Goal: Complete application form

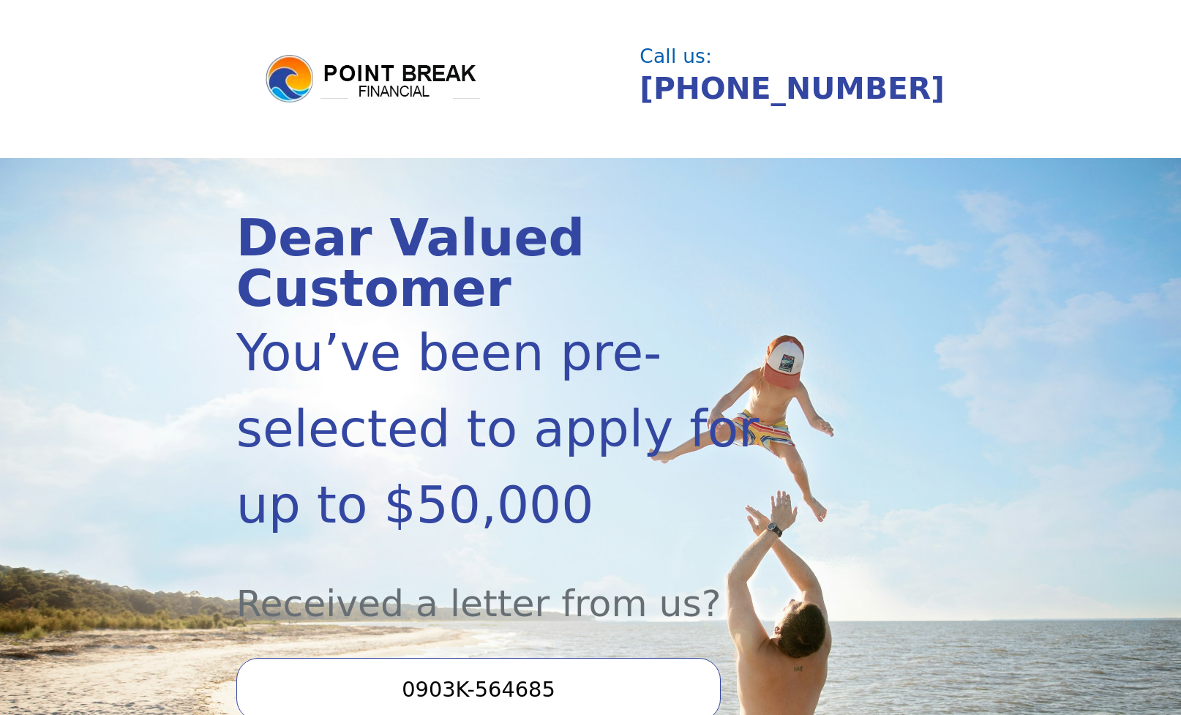
drag, startPoint x: 571, startPoint y: 561, endPoint x: 591, endPoint y: 561, distance: 19.8
click at [571, 525] on input "0903K-564685" at bounding box center [478, 689] width 485 height 63
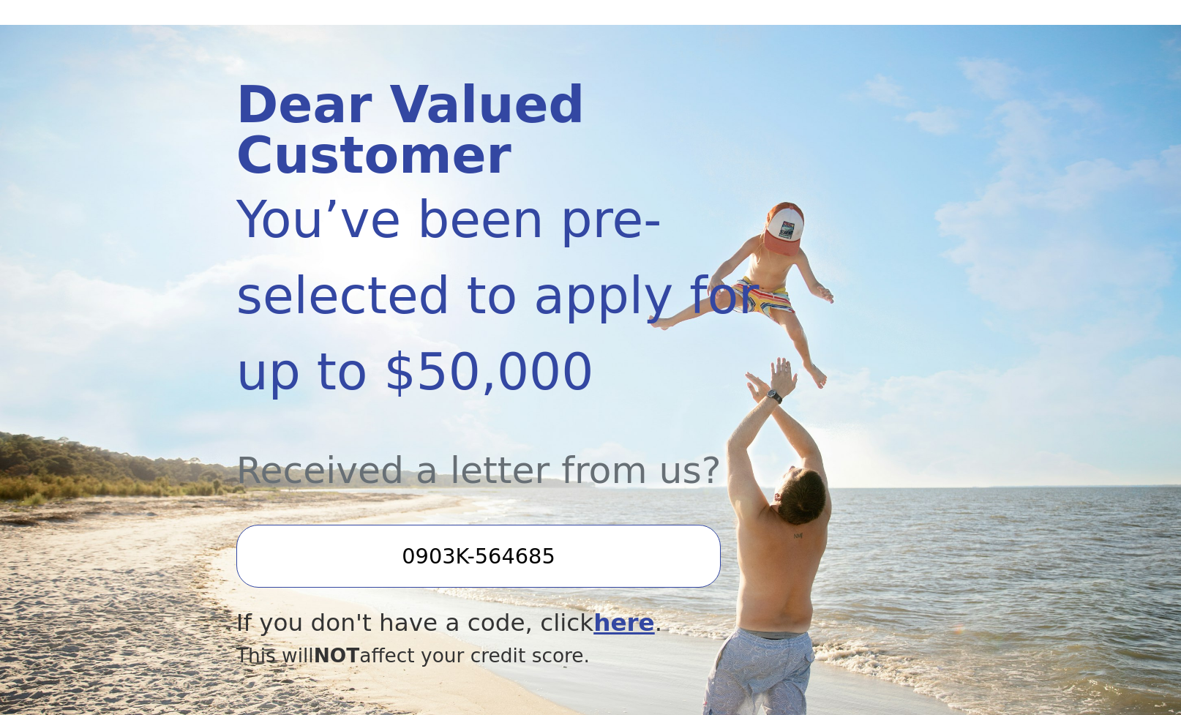
scroll to position [184, 0]
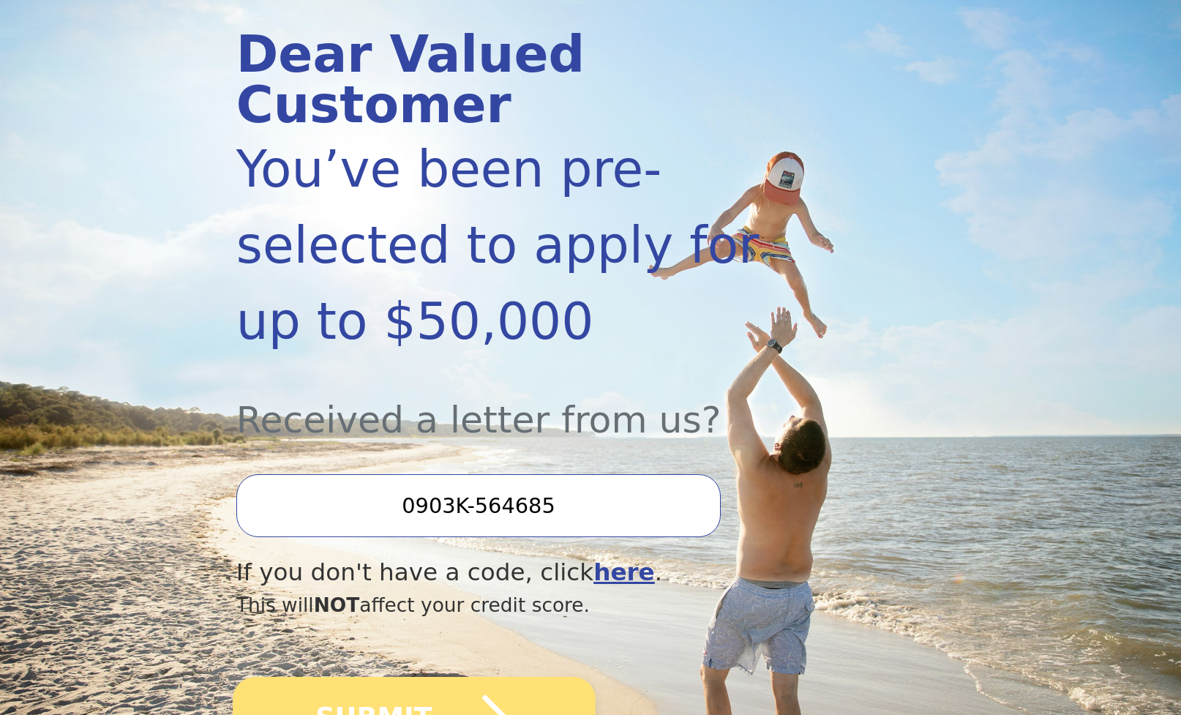
click at [474, 525] on icon "submit" at bounding box center [472, 718] width 81 height 81
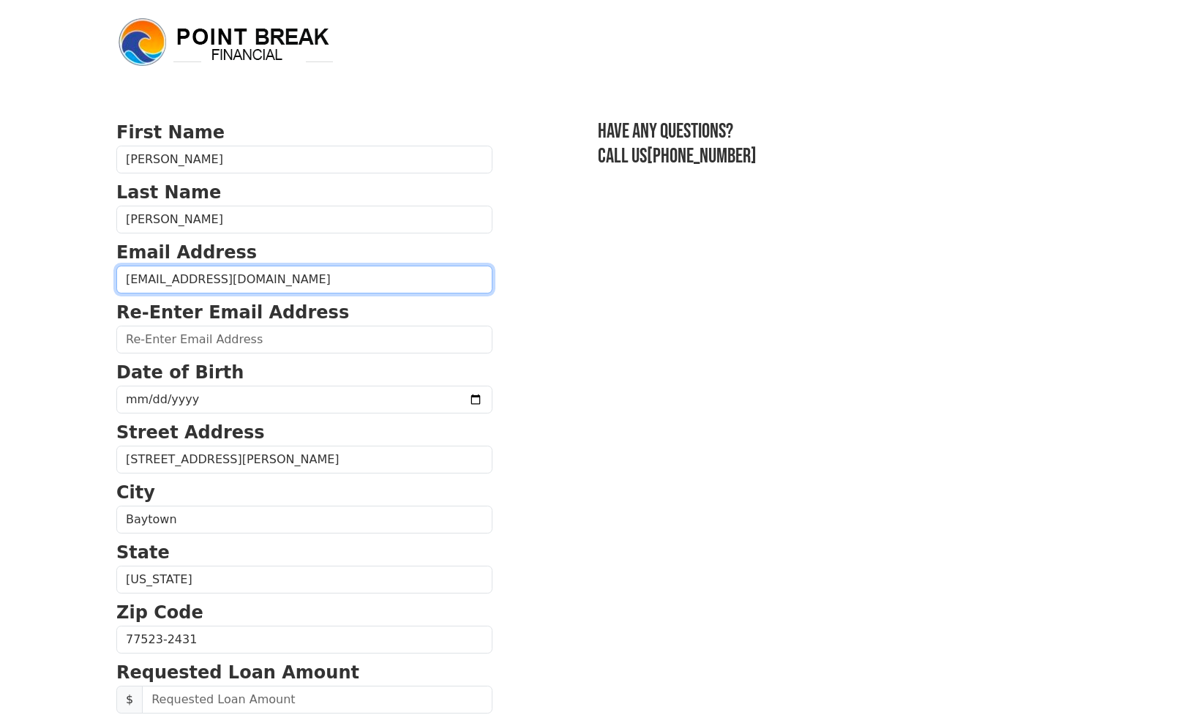
type input "[EMAIL_ADDRESS][DOMAIN_NAME]"
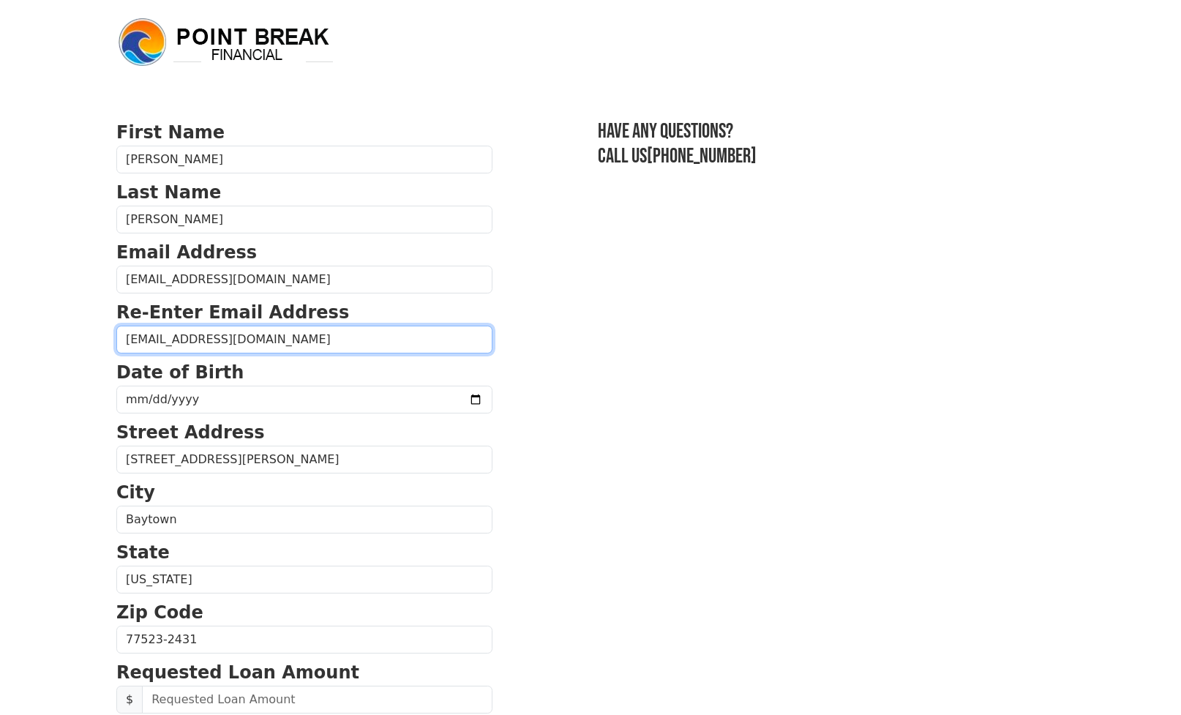
type input "[EMAIL_ADDRESS][DOMAIN_NAME]"
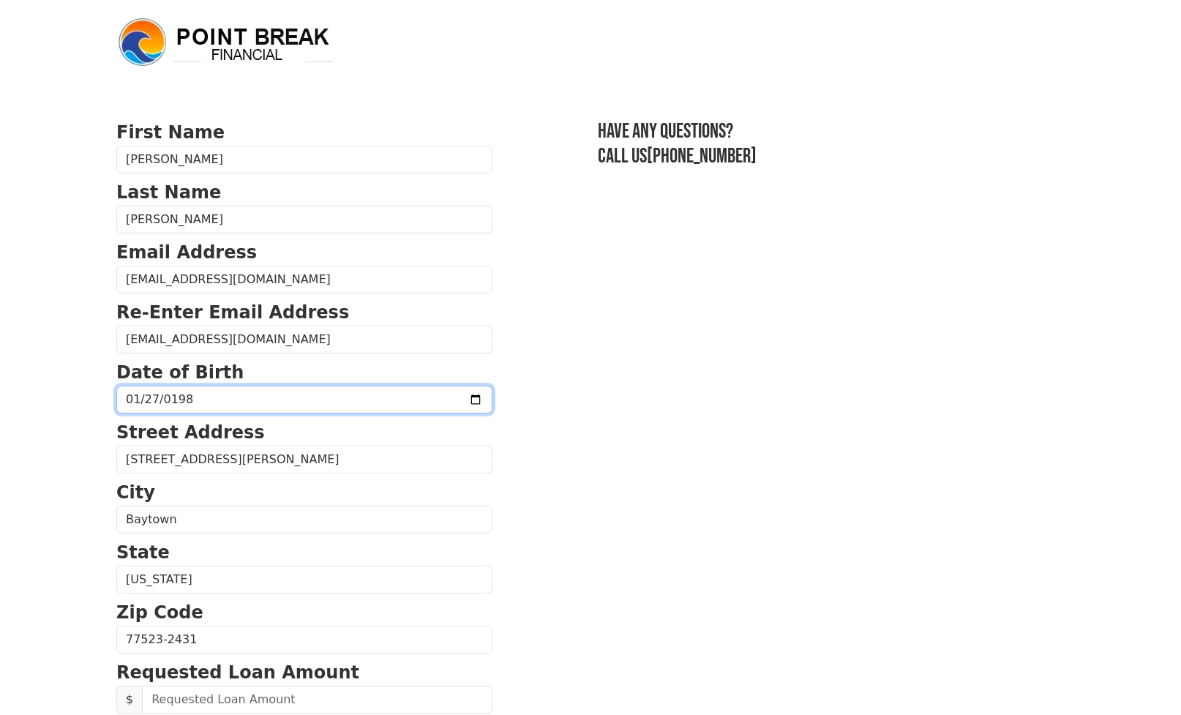
type input "[DATE]"
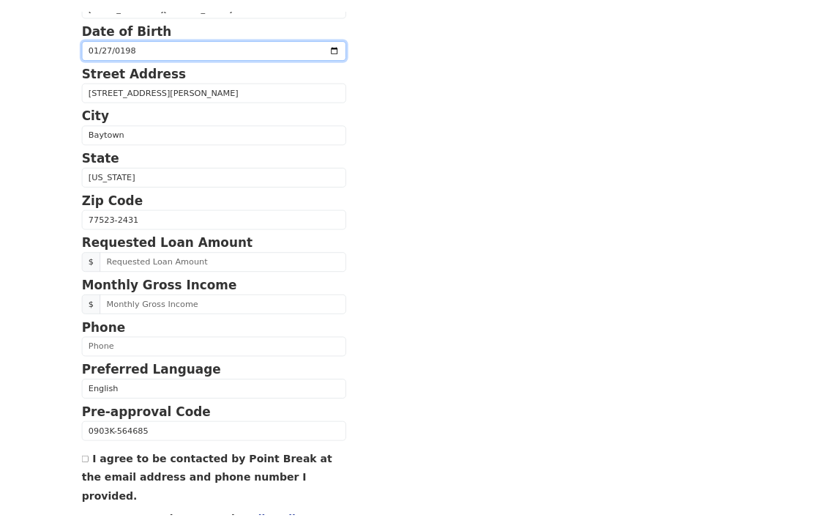
scroll to position [354, 0]
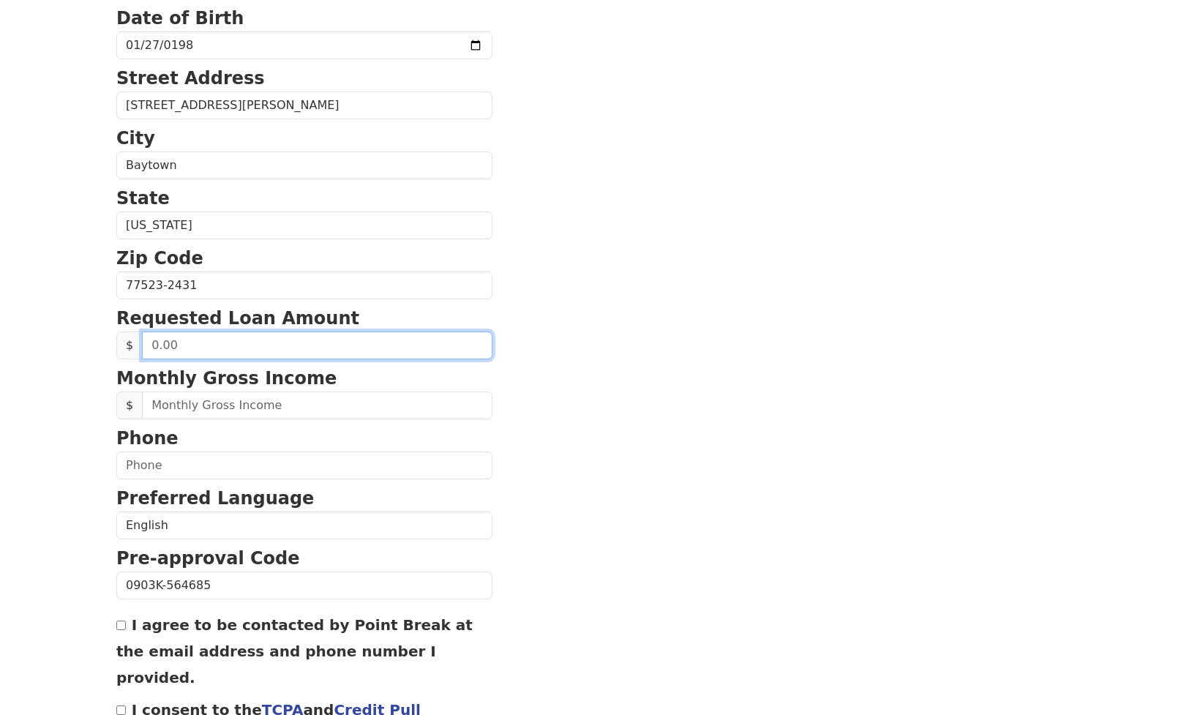
click at [248, 348] on input "text" at bounding box center [317, 346] width 351 height 28
type input "30,000.00"
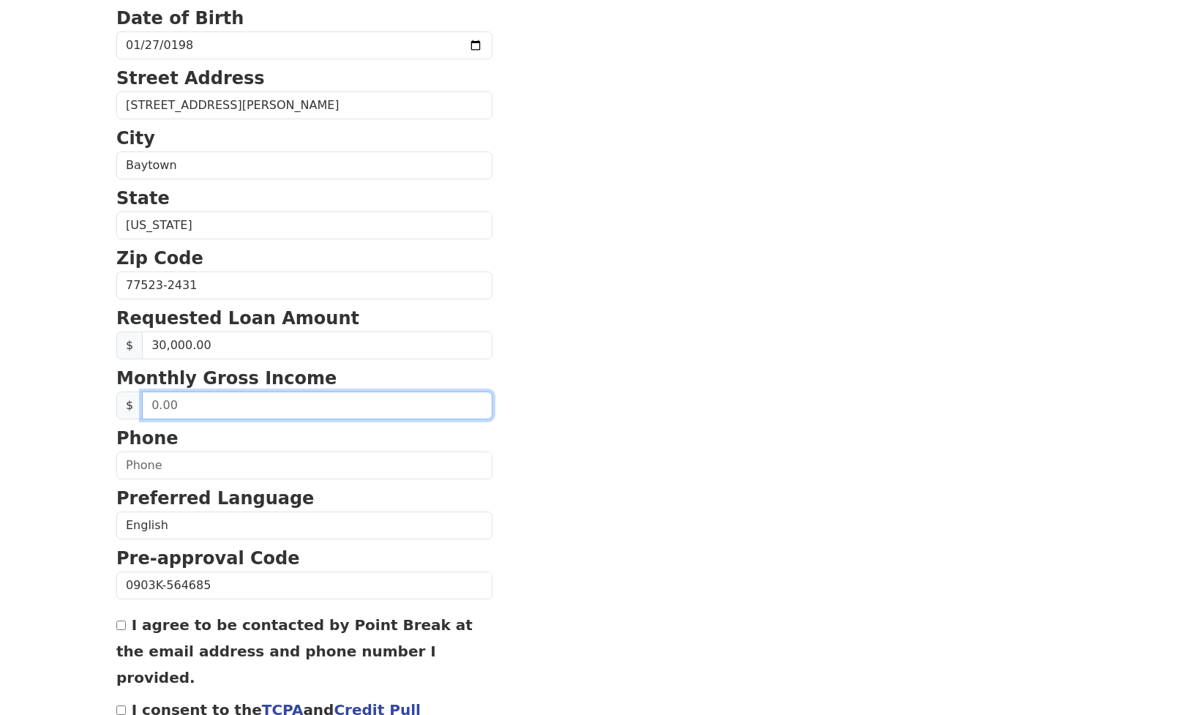
click at [192, 405] on input "text" at bounding box center [317, 406] width 351 height 28
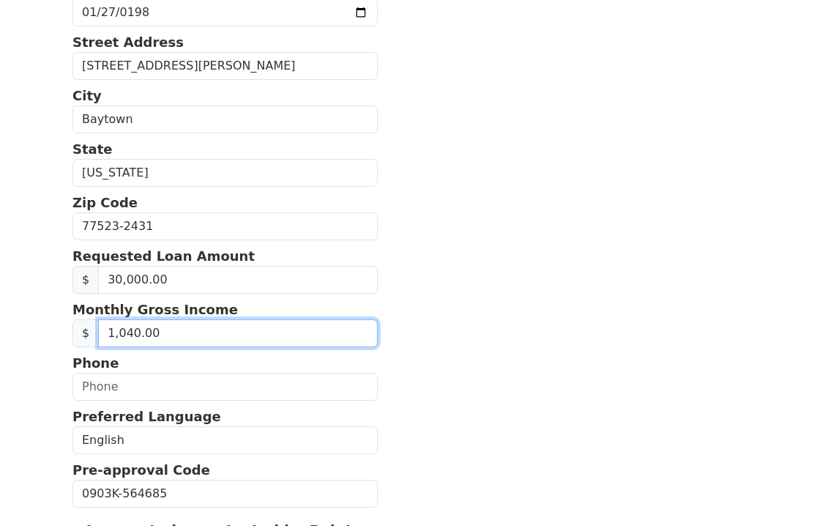
type input "10,400.00"
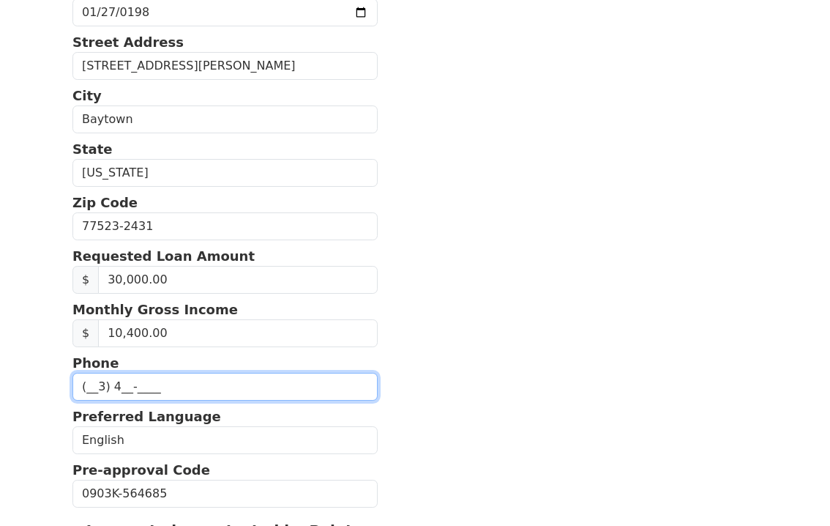
type input "(__3) ___-____"
type input "[PHONE_NUMBER]"
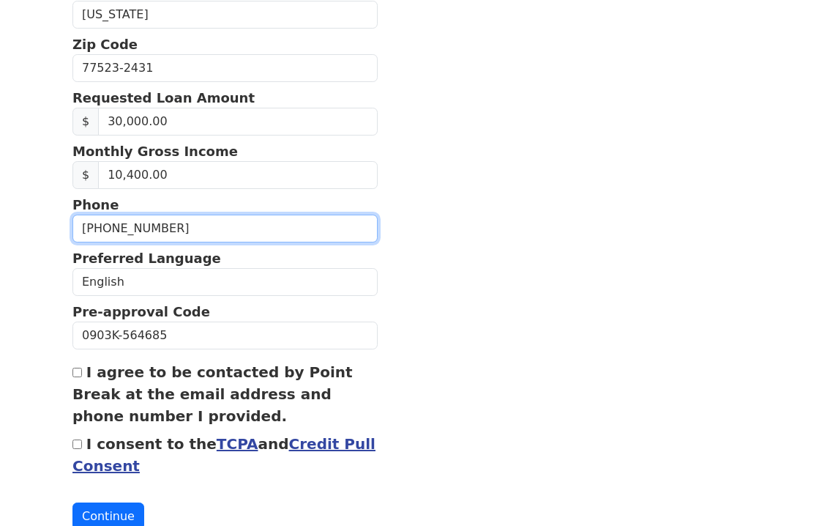
scroll to position [556, 0]
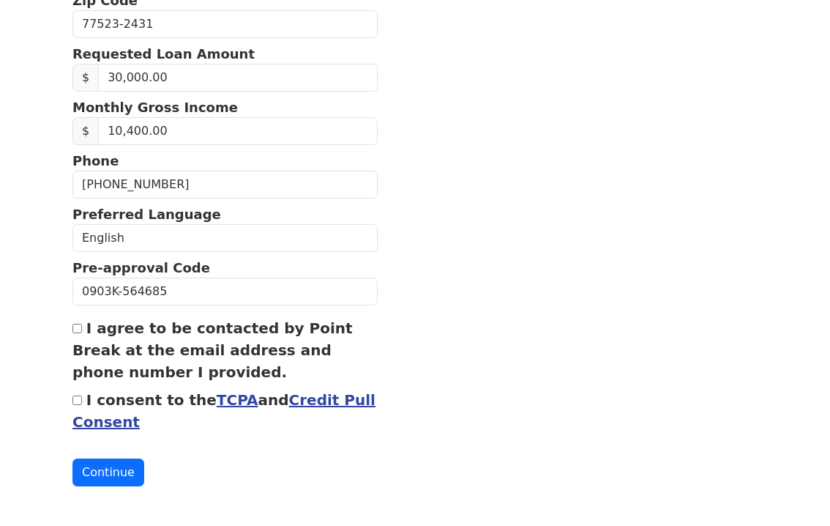
click at [76, 330] on input "I agree to be contacted by Point Break at the email address and phone number I …" at bounding box center [77, 329] width 10 height 10
checkbox input "true"
click at [78, 404] on input "I consent to the TCPA and Credit Pull Consent" at bounding box center [77, 400] width 10 height 10
checkbox input "true"
click at [116, 475] on button "Continue" at bounding box center [108, 472] width 72 height 28
